Goal: Navigation & Orientation: Find specific page/section

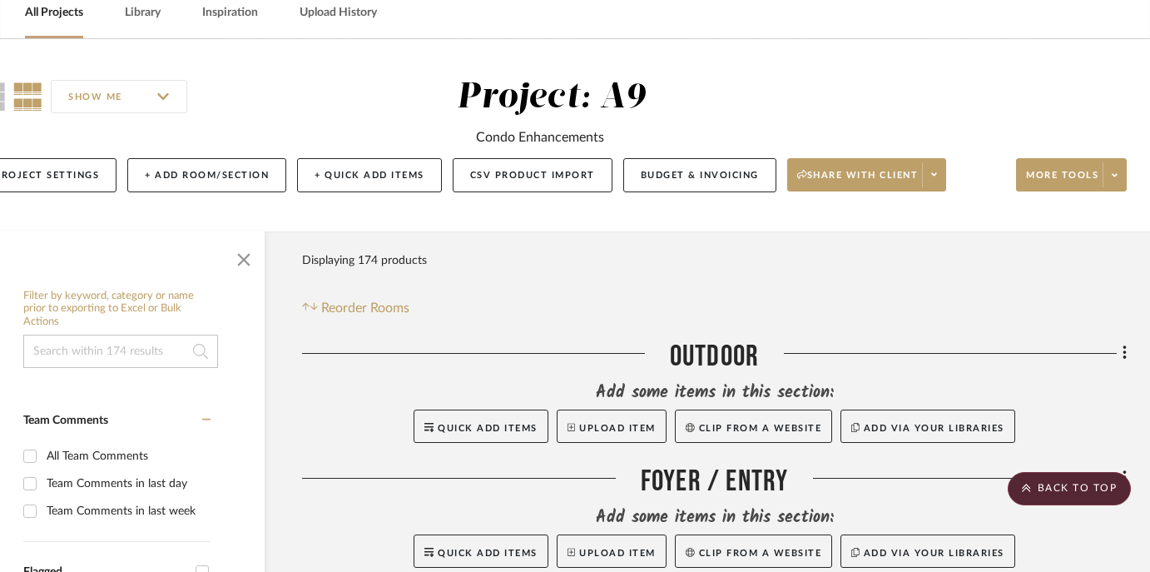
scroll to position [0, 48]
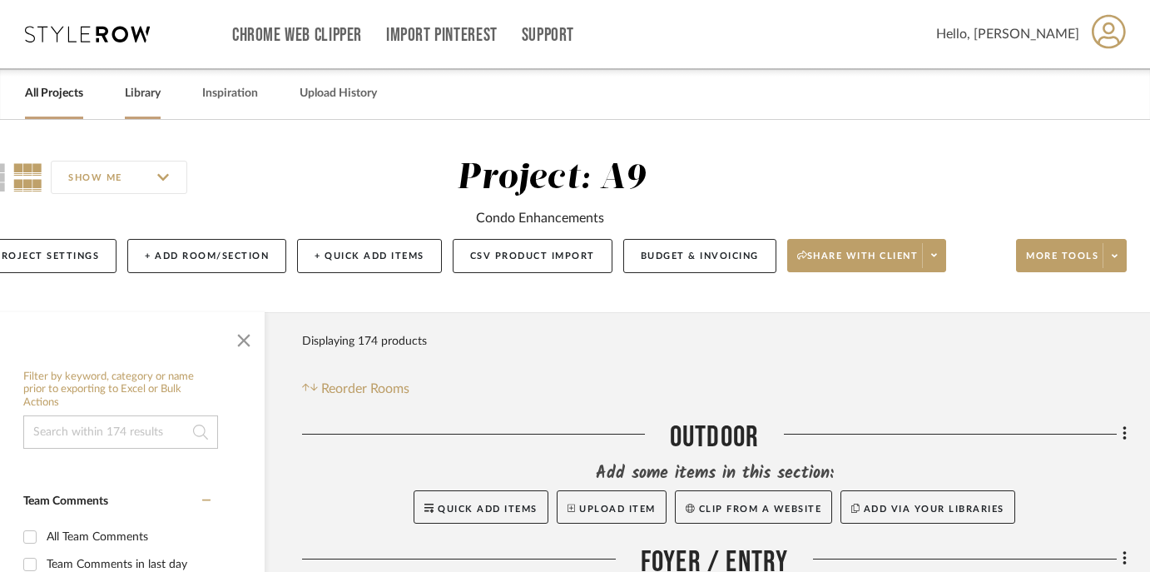
click at [125, 105] on div "Library" at bounding box center [143, 93] width 36 height 51
click at [136, 96] on link "Library" at bounding box center [143, 93] width 36 height 22
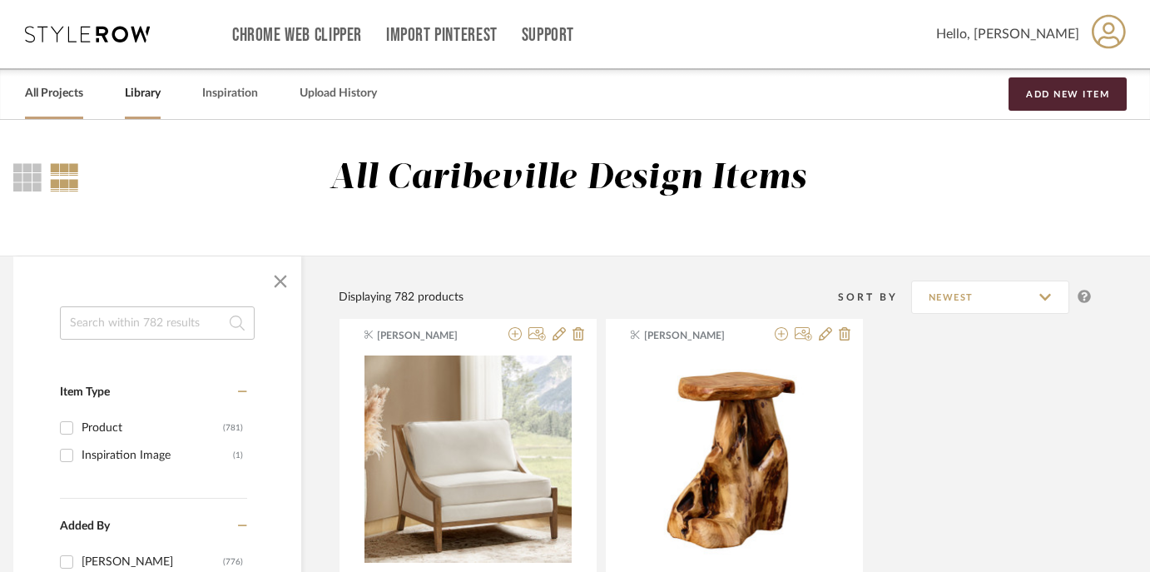
click at [57, 104] on link "All Projects" at bounding box center [54, 93] width 58 height 22
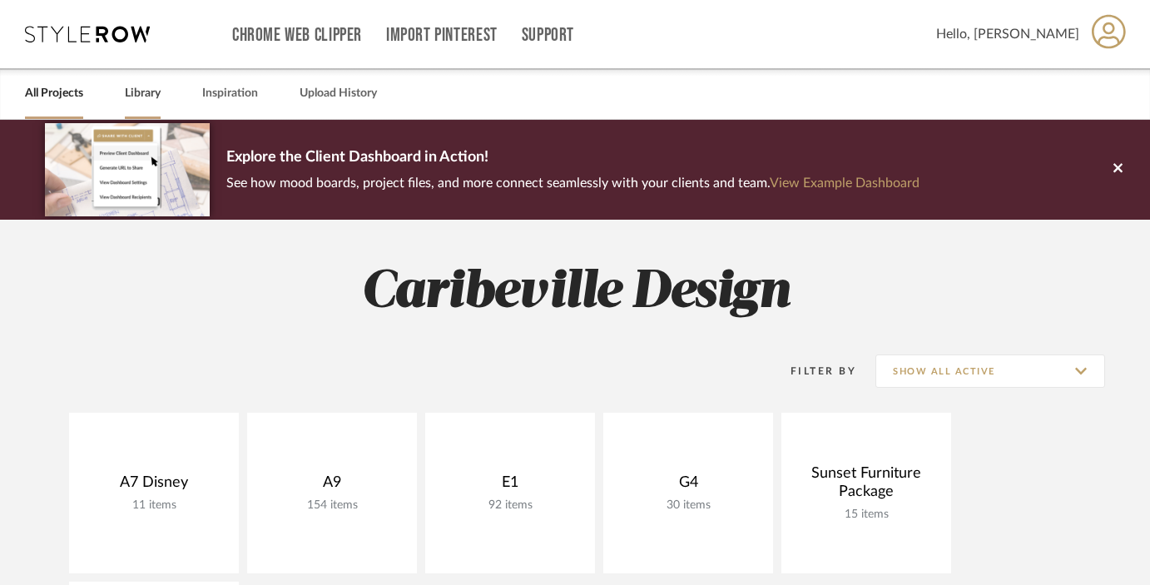
click at [136, 102] on link "Library" at bounding box center [143, 93] width 36 height 22
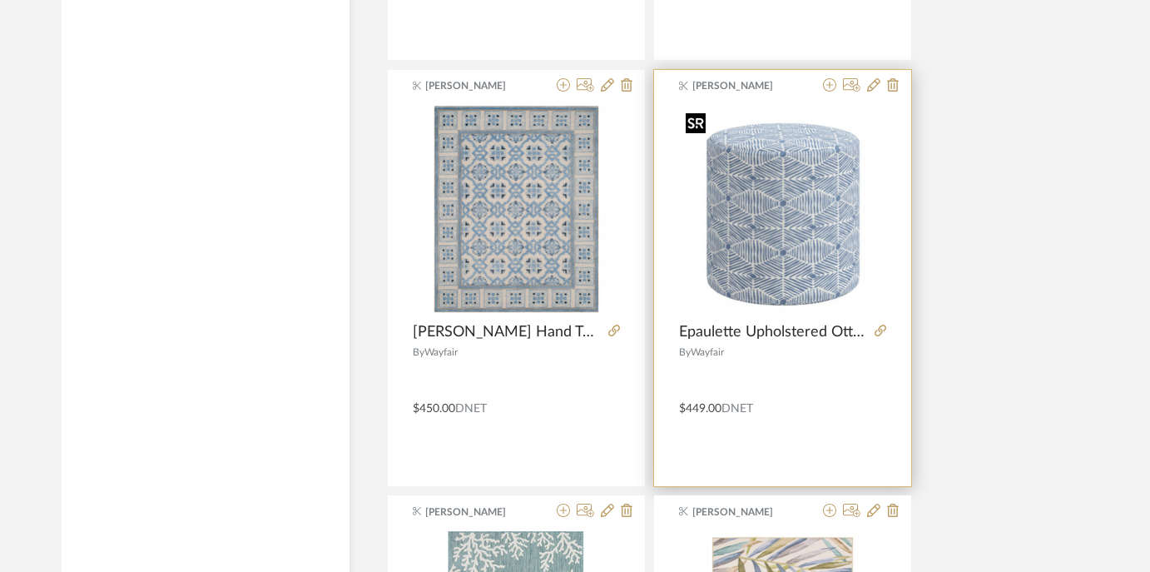
scroll to position [2392, 0]
